Goal: Transaction & Acquisition: Purchase product/service

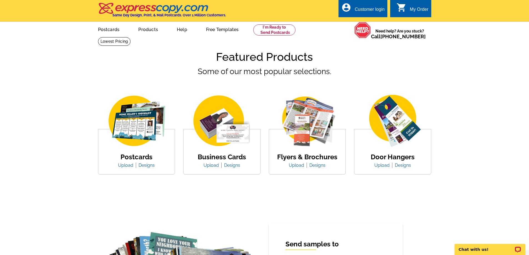
click at [142, 143] on img at bounding box center [136, 121] width 69 height 54
click at [149, 166] on link "Designs" at bounding box center [147, 165] width 16 height 5
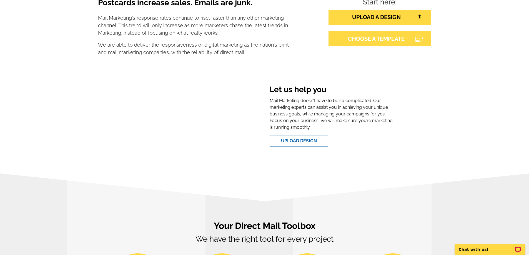
click at [385, 37] on link "CHOOSE A TEMPLATE" at bounding box center [379, 38] width 103 height 15
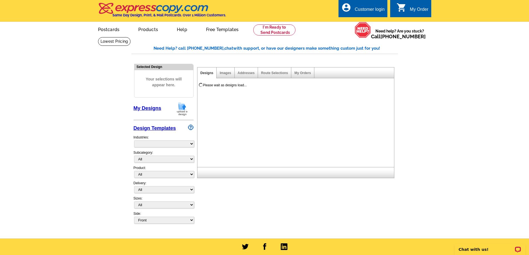
select select "785"
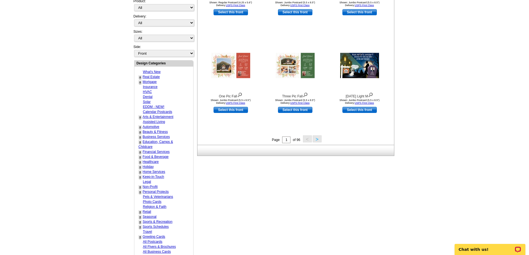
scroll to position [167, 0]
click at [319, 139] on button ">" at bounding box center [317, 139] width 9 height 7
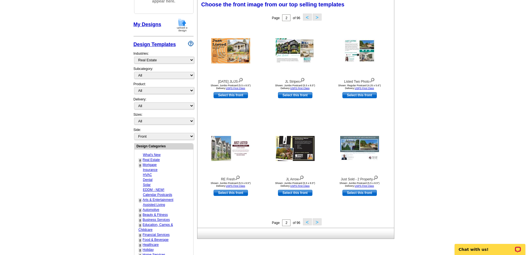
scroll to position [82, 0]
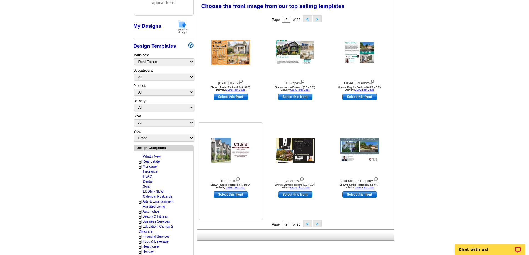
click at [240, 150] on img at bounding box center [230, 150] width 39 height 25
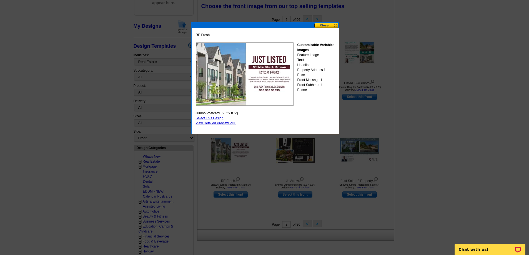
click at [217, 118] on link "Select This Design" at bounding box center [210, 118] width 28 height 4
select select "2"
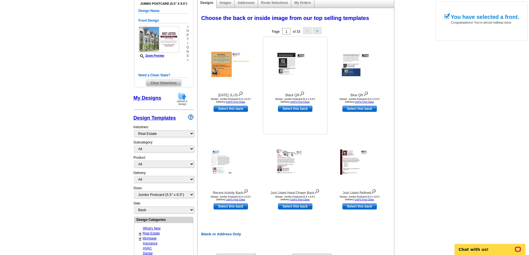
scroll to position [167, 0]
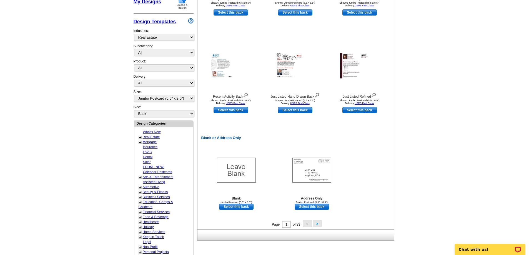
click at [319, 225] on button ">" at bounding box center [317, 223] width 9 height 7
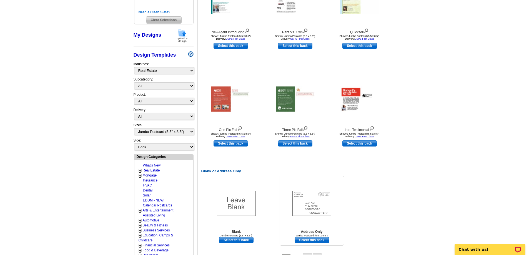
scroll to position [27, 0]
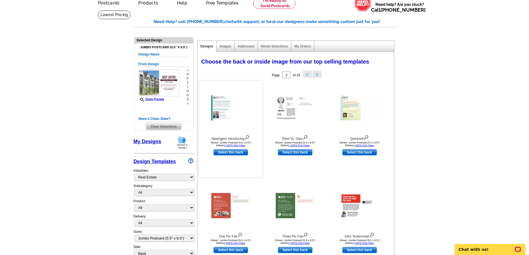
click at [238, 152] on link "Select this back" at bounding box center [231, 152] width 34 height 6
select select "front"
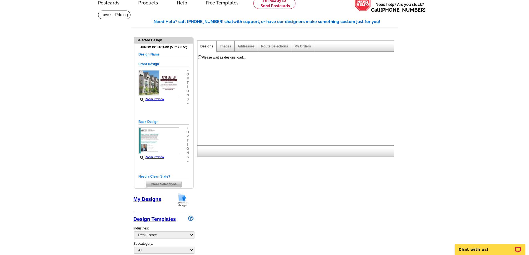
scroll to position [0, 0]
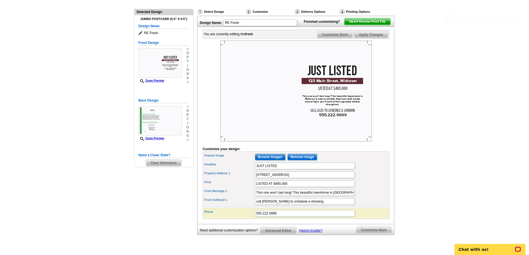
scroll to position [56, 0]
